Goal: Transaction & Acquisition: Purchase product/service

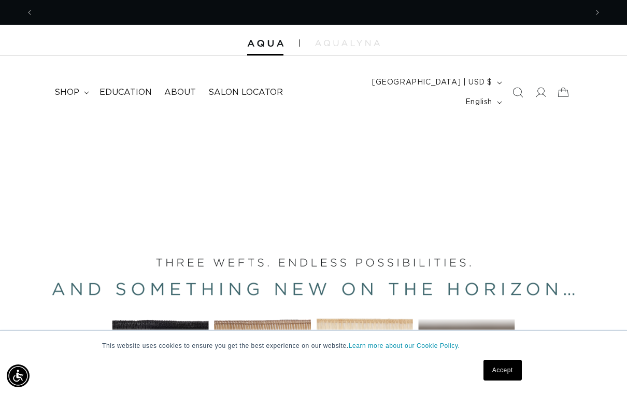
scroll to position [0, 1106]
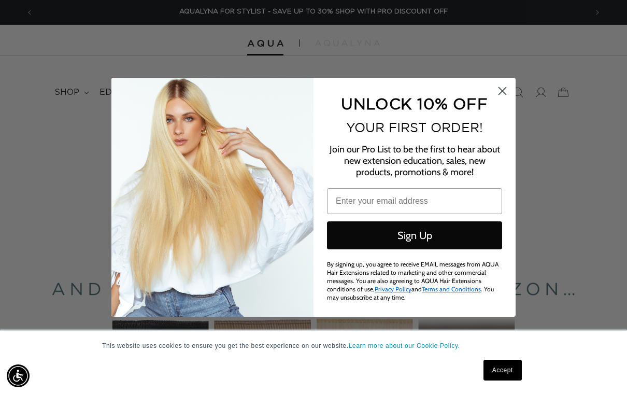
click at [503, 92] on icon "Close dialog" at bounding box center [502, 90] width 7 height 7
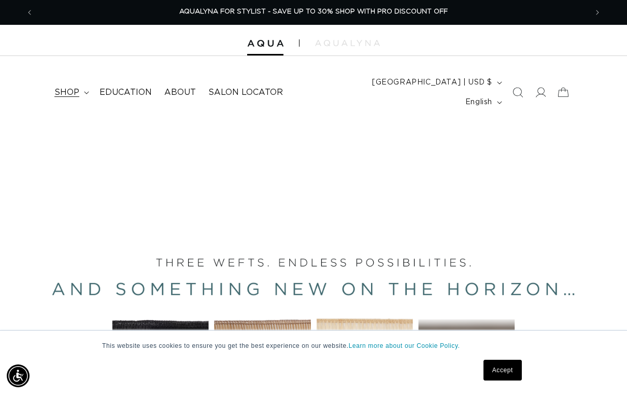
click at [63, 87] on span "shop" at bounding box center [66, 92] width 25 height 11
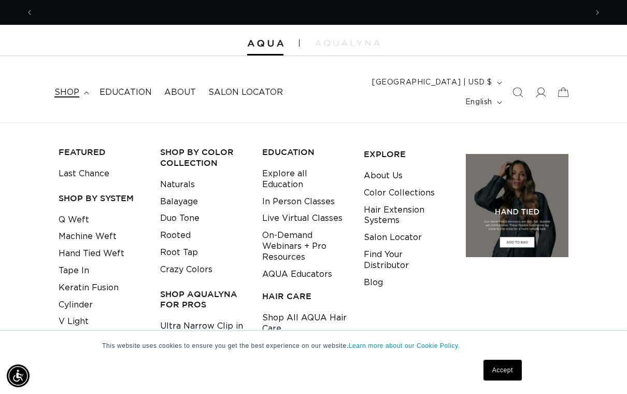
scroll to position [0, 0]
click at [540, 87] on icon at bounding box center [539, 92] width 11 height 11
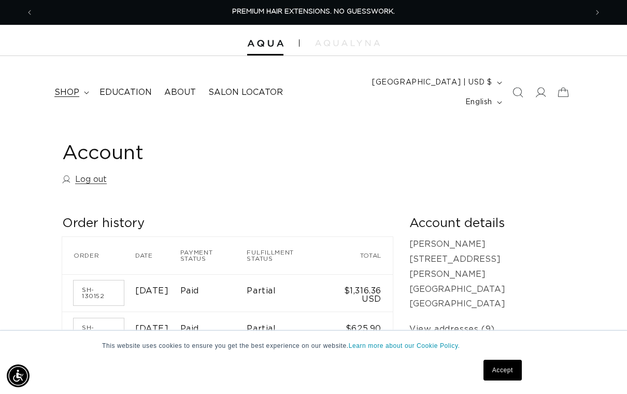
click at [83, 90] on summary "shop" at bounding box center [70, 92] width 45 height 23
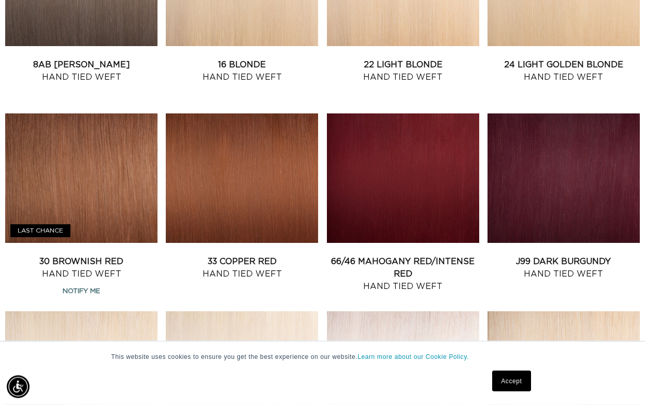
scroll to position [907, 0]
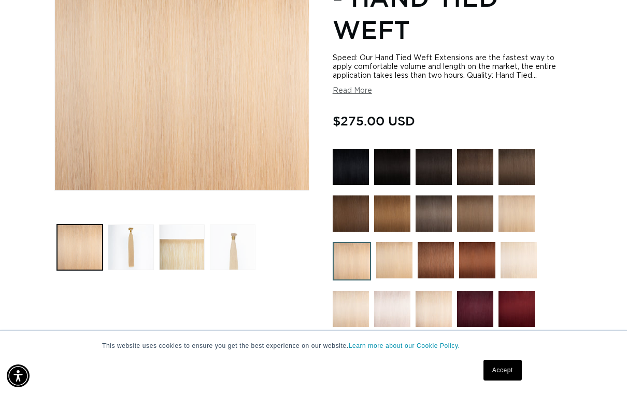
click at [216, 230] on button "Load image 4 in gallery view" at bounding box center [233, 247] width 46 height 46
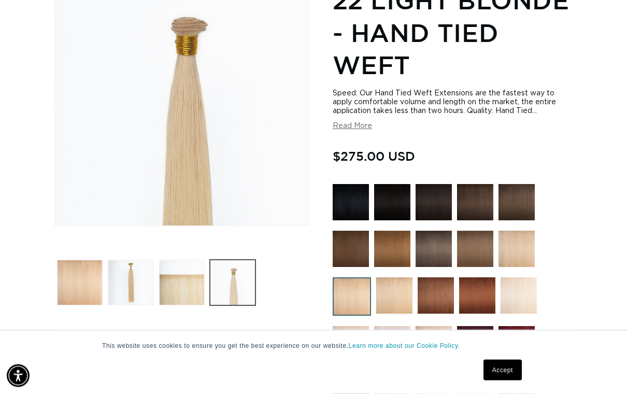
scroll to position [188, 0]
click at [406, 277] on img at bounding box center [394, 295] width 36 height 36
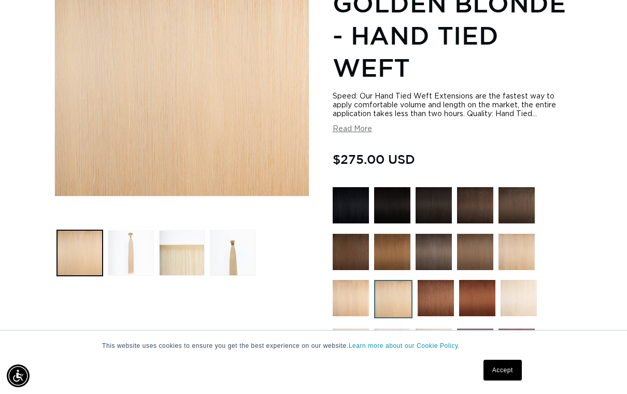
click at [120, 238] on button "Load image 2 in gallery view" at bounding box center [131, 253] width 46 height 46
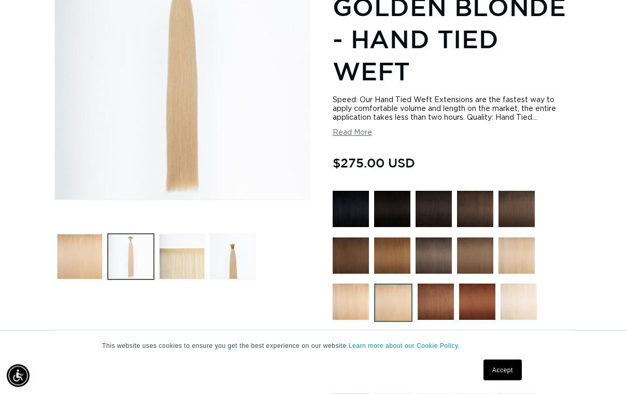
scroll to position [213, 0]
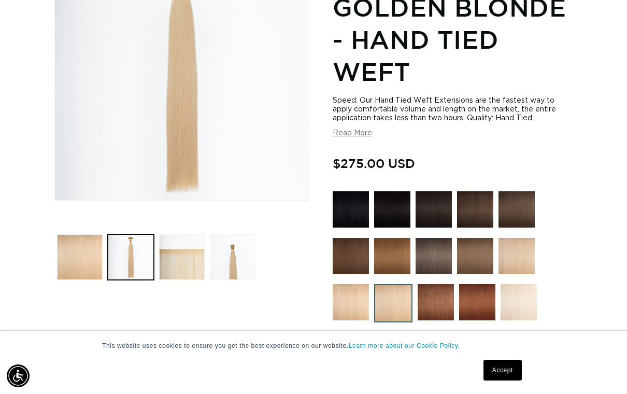
click at [366, 284] on img at bounding box center [350, 302] width 36 height 36
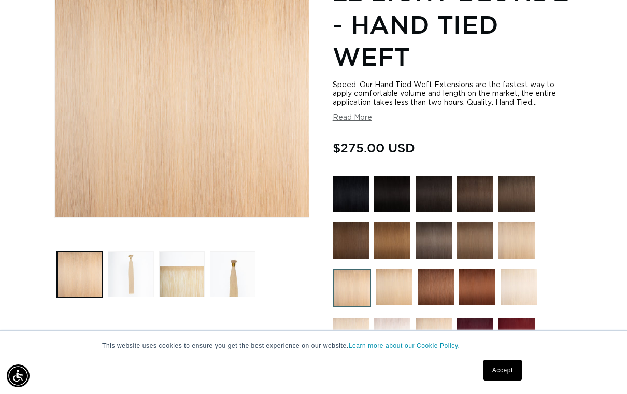
click at [143, 262] on button "Load image 2 in gallery view" at bounding box center [131, 274] width 46 height 46
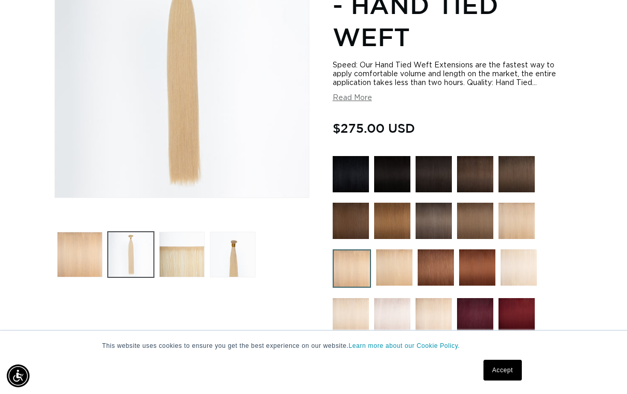
scroll to position [0, 1106]
click at [402, 257] on img at bounding box center [394, 267] width 36 height 36
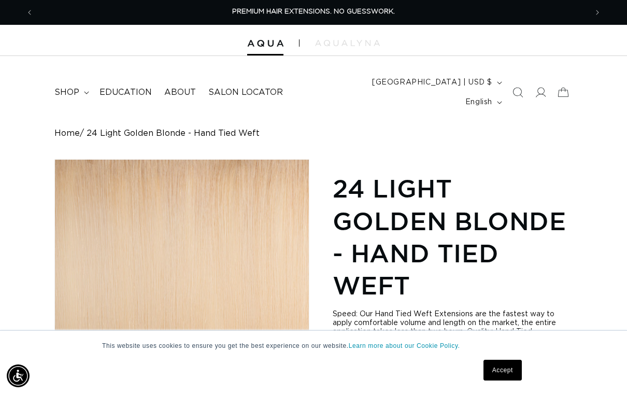
click at [506, 371] on link "Accept" at bounding box center [502, 369] width 38 height 21
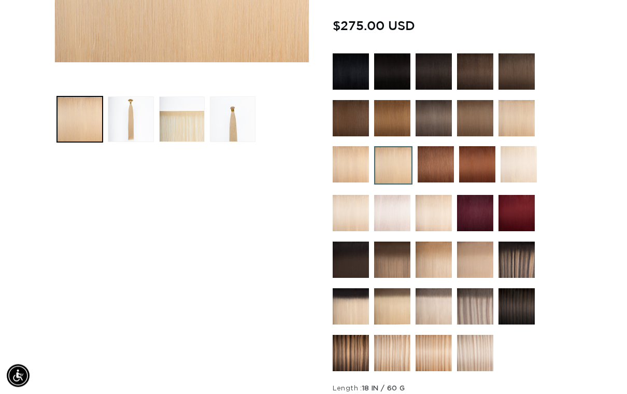
scroll to position [352, 0]
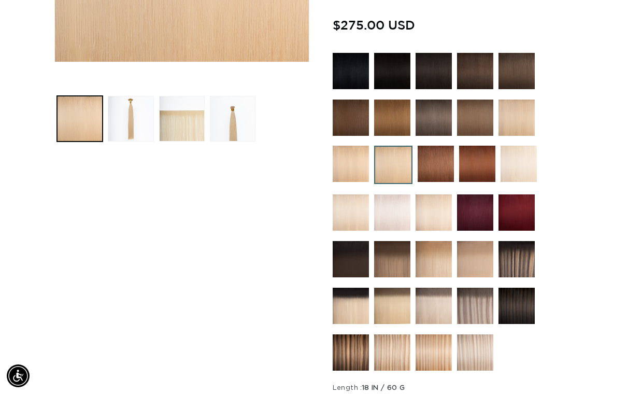
click at [392, 292] on img at bounding box center [392, 305] width 36 height 36
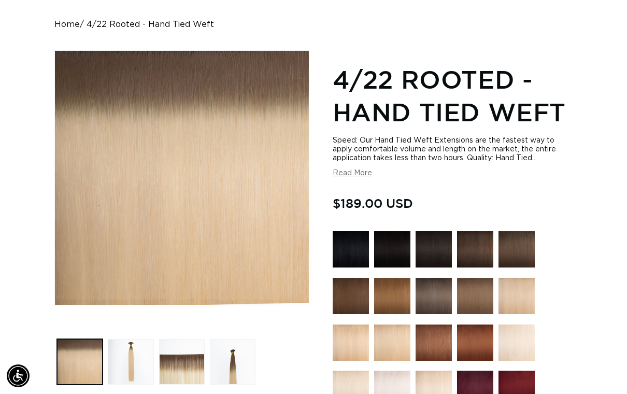
scroll to position [120, 0]
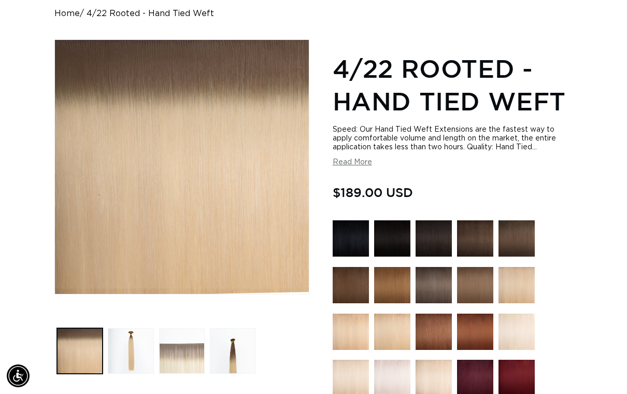
click at [171, 334] on button "Load image 3 in gallery view" at bounding box center [182, 351] width 46 height 46
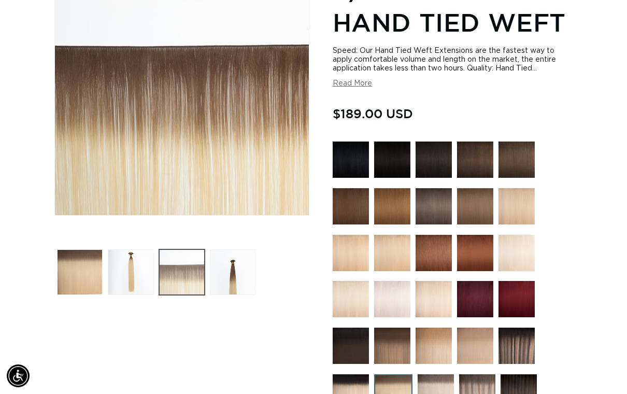
scroll to position [0, 1106]
click at [478, 332] on img at bounding box center [475, 345] width 36 height 36
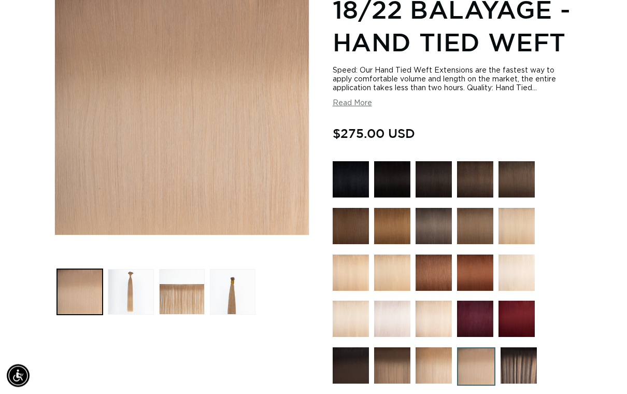
scroll to position [180, 0]
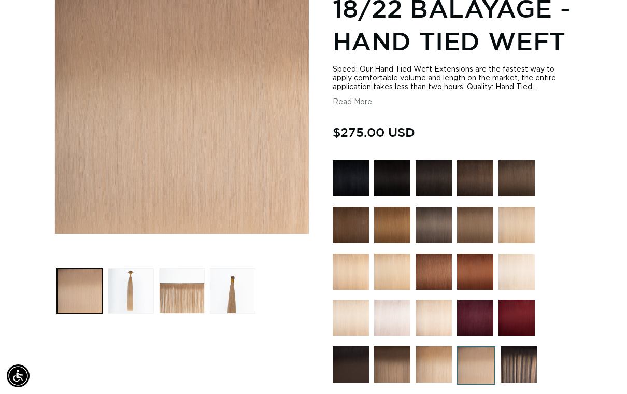
click at [442, 352] on img at bounding box center [433, 364] width 36 height 36
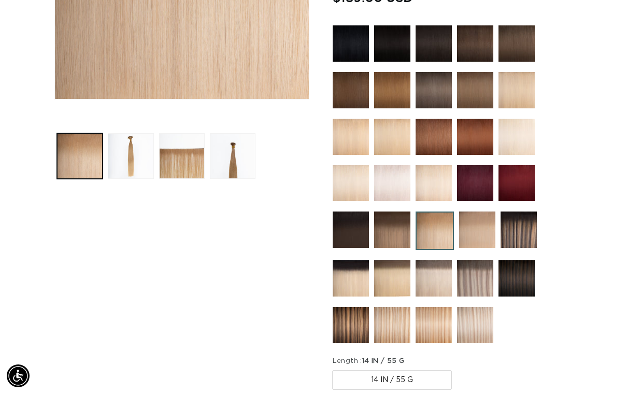
scroll to position [0, 553]
click at [401, 262] on img at bounding box center [392, 278] width 36 height 36
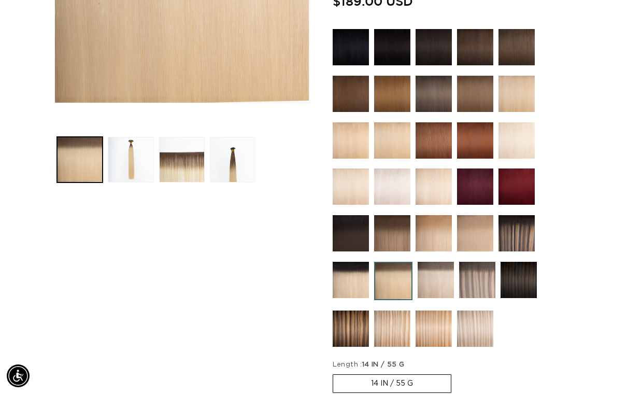
scroll to position [0, 1106]
click at [389, 128] on img at bounding box center [392, 140] width 36 height 36
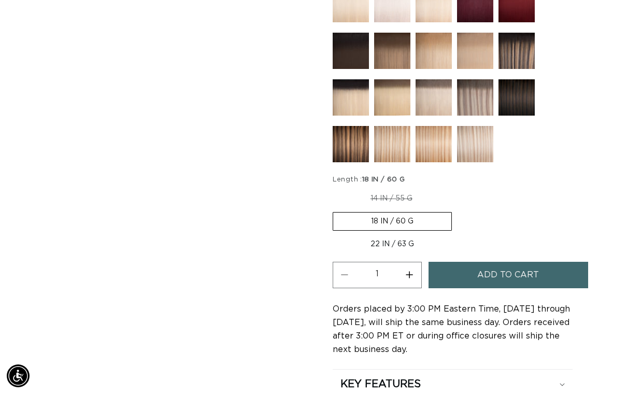
scroll to position [0, 553]
click at [404, 235] on label "22 IN / 63 G Variant sold out or unavailable" at bounding box center [391, 244] width 119 height 18
click at [457, 210] on input "22 IN / 63 G Variant sold out or unavailable" at bounding box center [457, 210] width 1 height 1
radio input "true"
click at [500, 266] on span "Add to cart" at bounding box center [508, 275] width 62 height 26
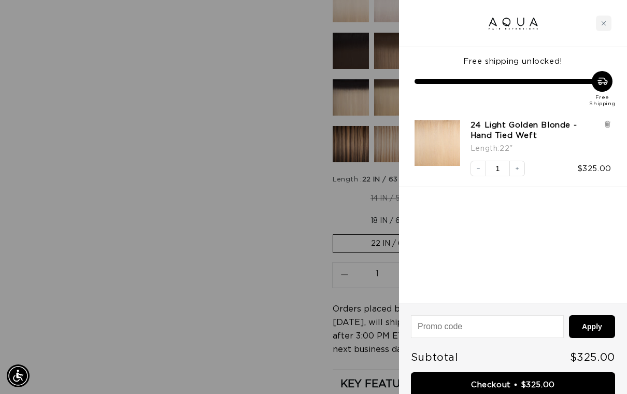
scroll to position [0, 1106]
click at [599, 24] on div "Close cart" at bounding box center [604, 24] width 16 height 16
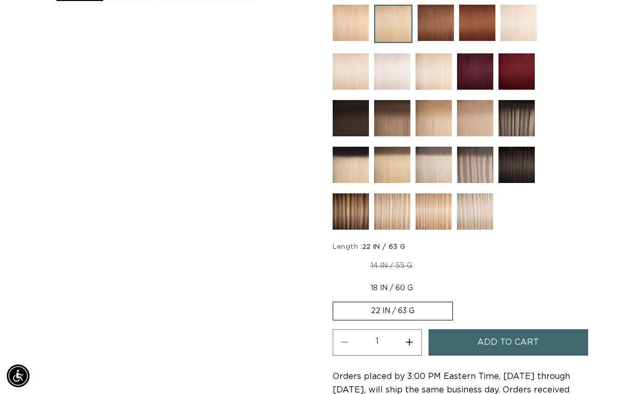
scroll to position [0, 0]
click at [435, 154] on img at bounding box center [433, 165] width 36 height 36
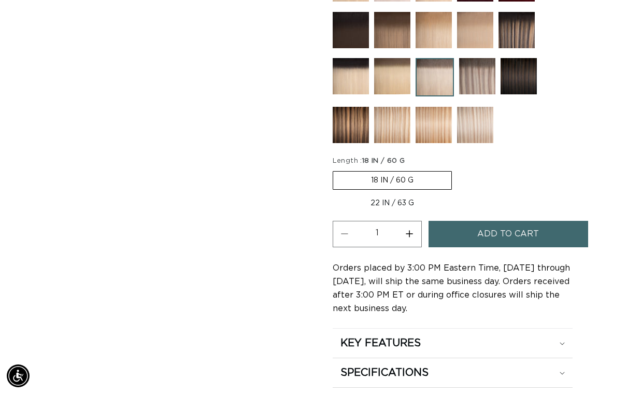
scroll to position [557, 0]
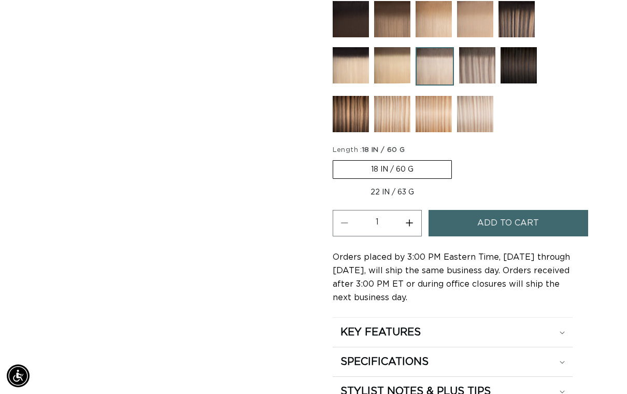
click at [393, 183] on label "22 IN / 63 G Variant sold out or unavailable" at bounding box center [391, 192] width 119 height 18
click at [457, 158] on input "22 IN / 63 G Variant sold out or unavailable" at bounding box center [457, 158] width 1 height 1
radio input "true"
click at [519, 211] on span "Add to cart" at bounding box center [508, 223] width 62 height 26
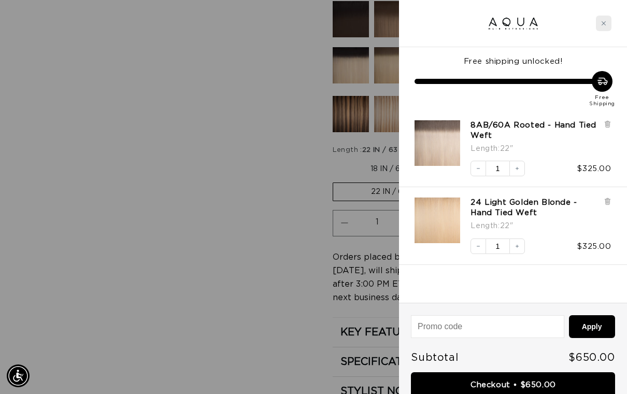
click at [603, 24] on icon "Close cart" at bounding box center [603, 23] width 5 height 5
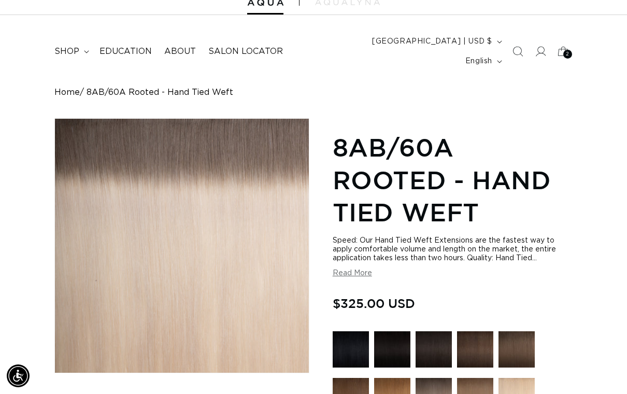
scroll to position [0, 0]
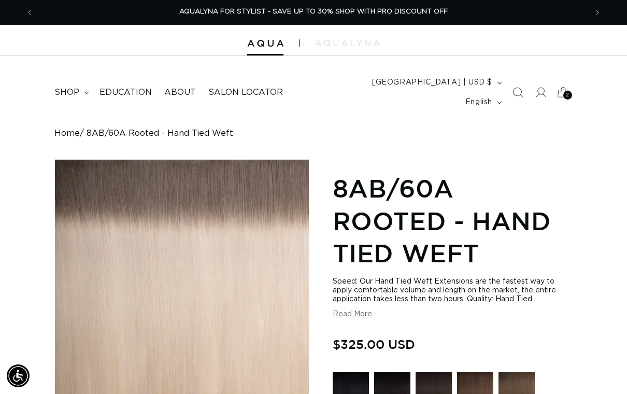
click at [565, 80] on icon at bounding box center [563, 92] width 24 height 24
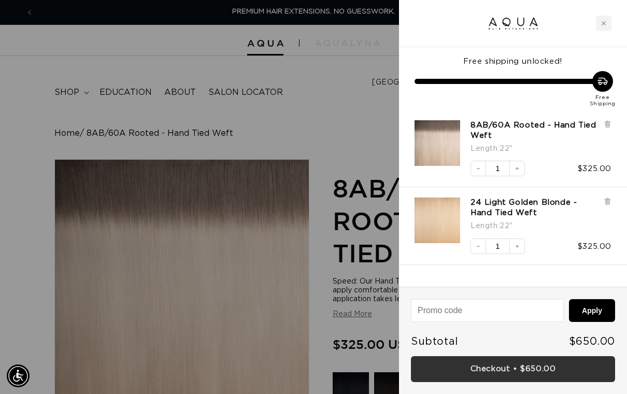
click at [533, 367] on link "Checkout • $650.00" at bounding box center [513, 369] width 204 height 26
